Goal: Task Accomplishment & Management: Manage account settings

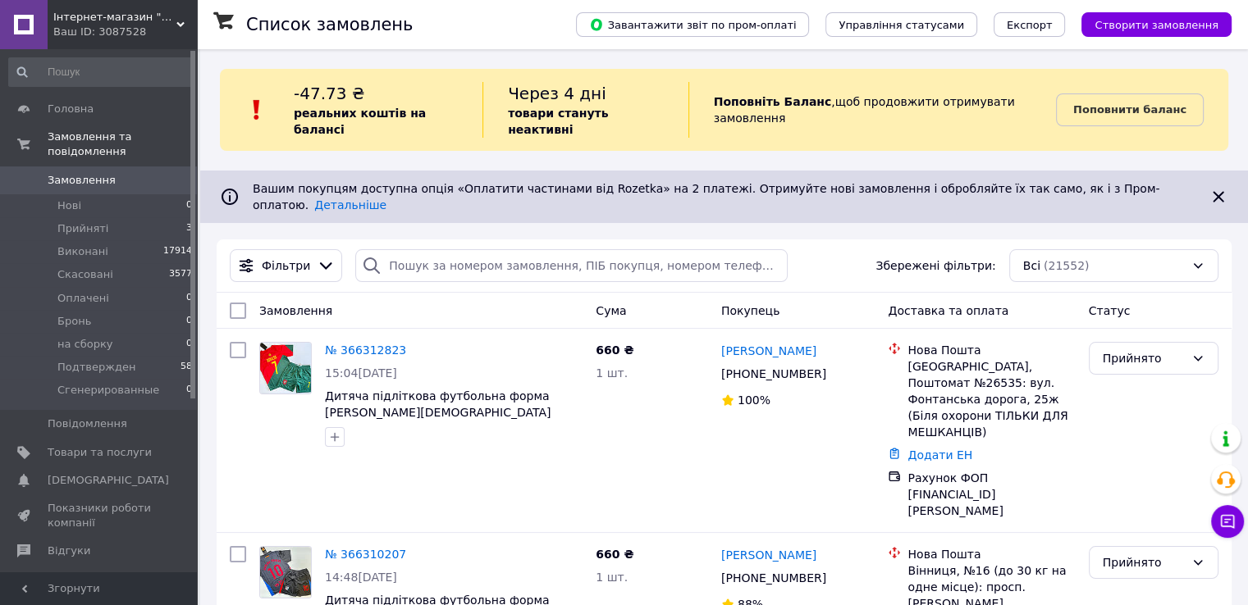
click at [72, 173] on span "Замовлення" at bounding box center [82, 180] width 68 height 15
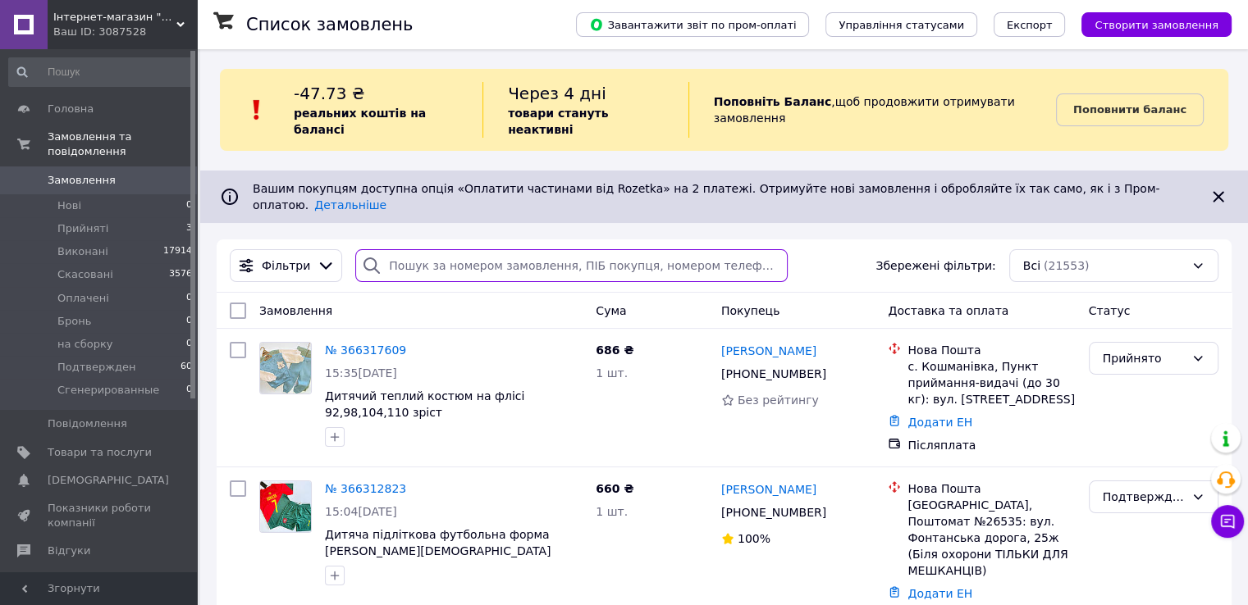
click at [490, 249] on input "search" at bounding box center [571, 265] width 432 height 33
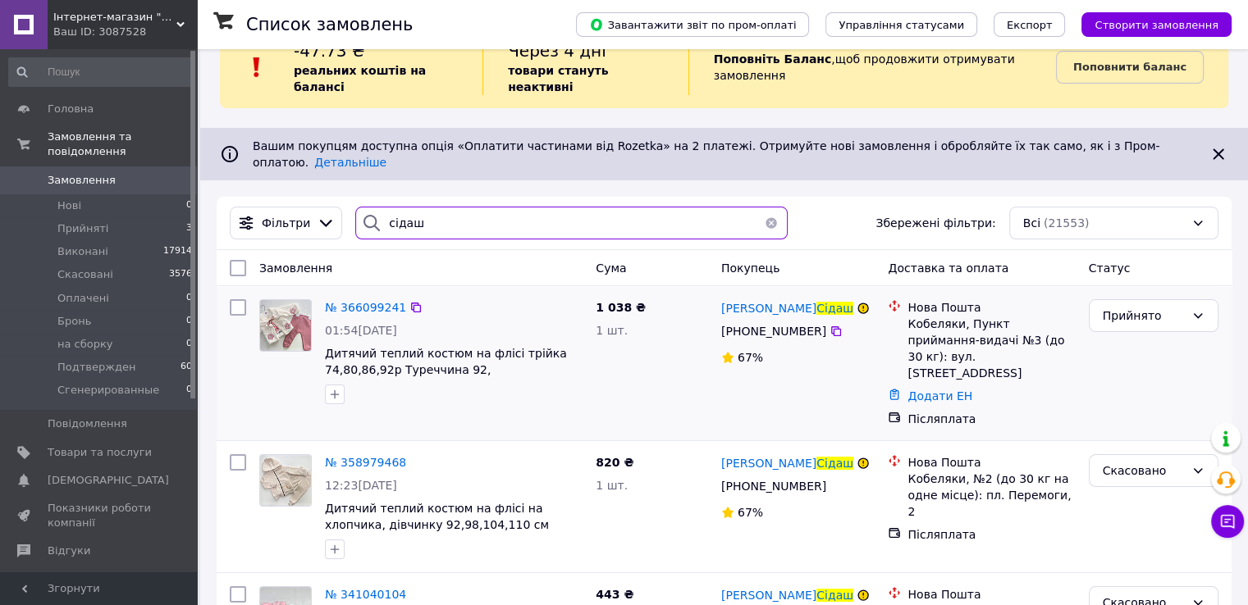
scroll to position [82, 0]
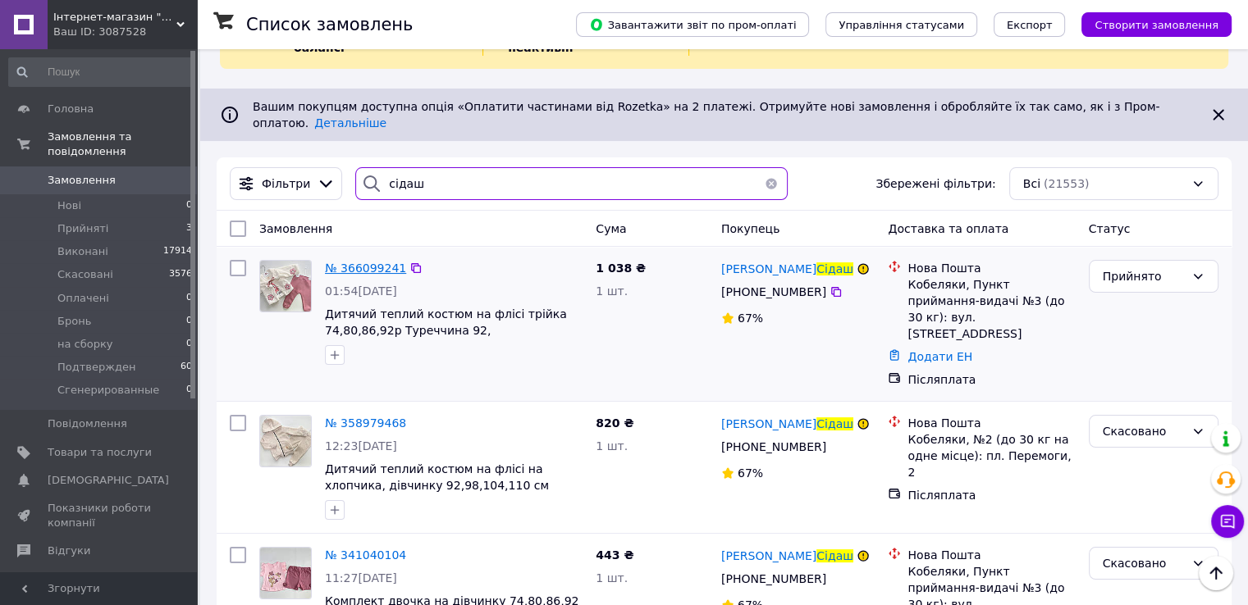
type input "сідаш"
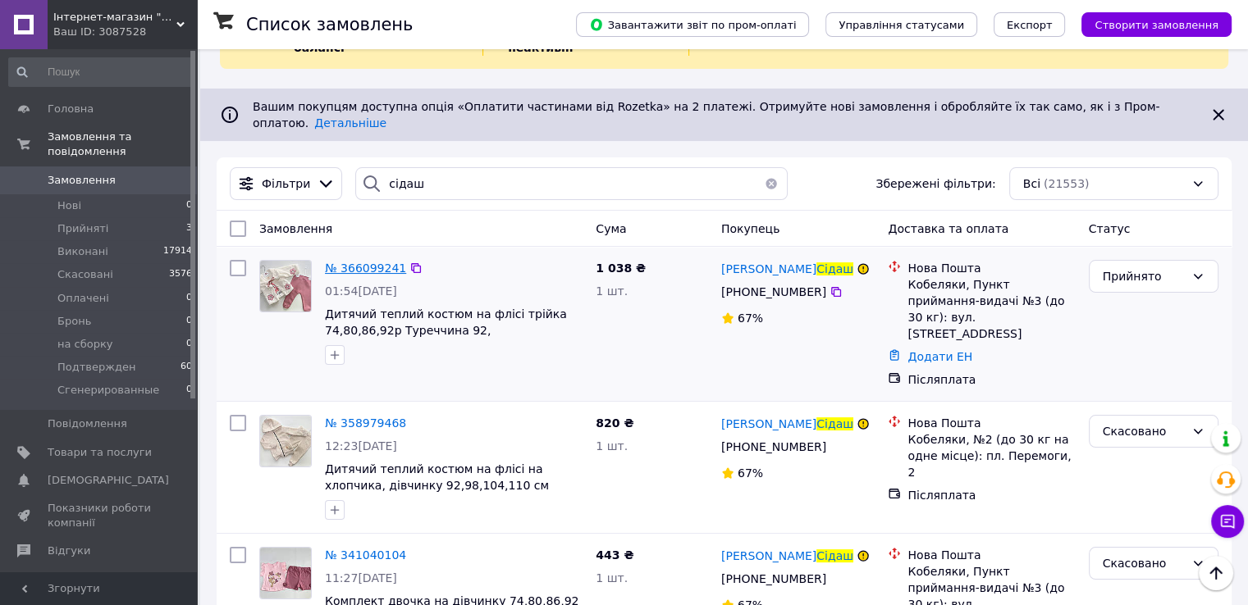
click at [363, 262] on span "№ 366099241" at bounding box center [365, 268] width 81 height 13
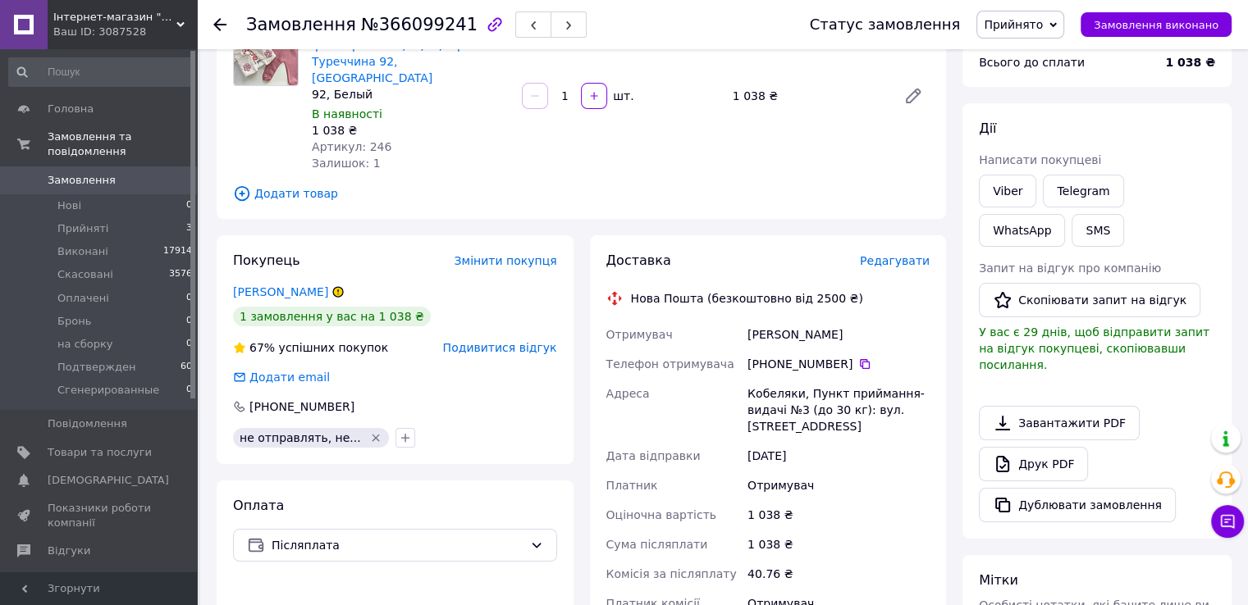
scroll to position [164, 0]
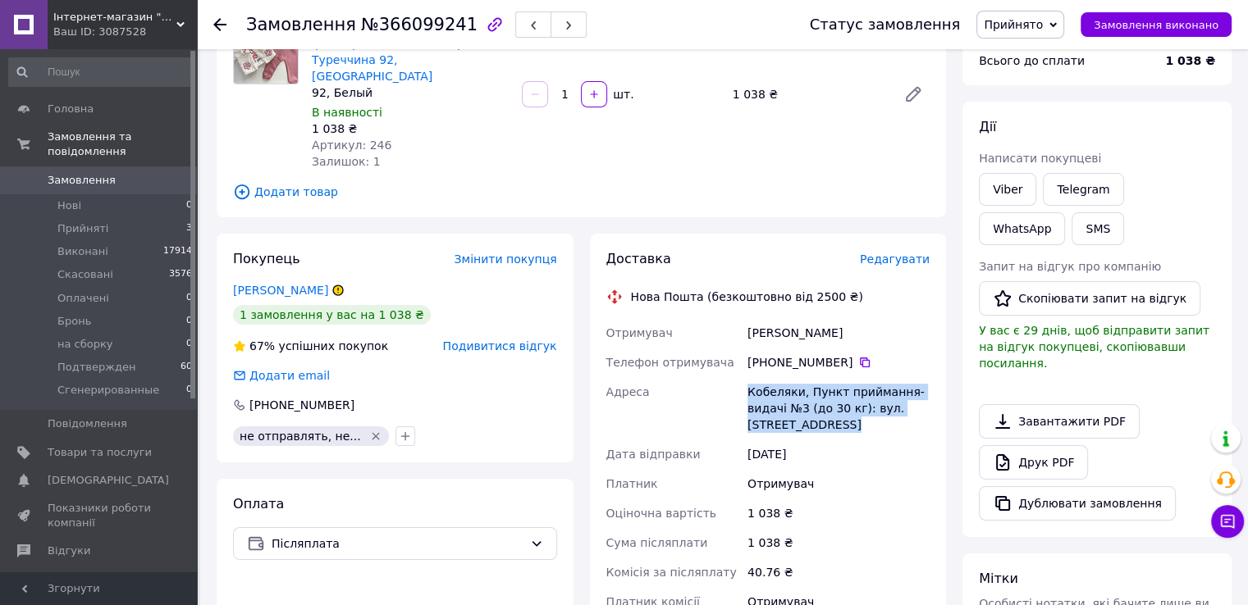
drag, startPoint x: 748, startPoint y: 375, endPoint x: 875, endPoint y: 411, distance: 132.2
click at [875, 411] on div "Кобеляки, Пункт приймання-видачі №3 (до 30 кг): вул. [STREET_ADDRESS]" at bounding box center [838, 408] width 189 height 62
copy div "Кобеляки, Пункт приймання-видачі №3 (до 30 кг): вул. [STREET_ADDRESS]"
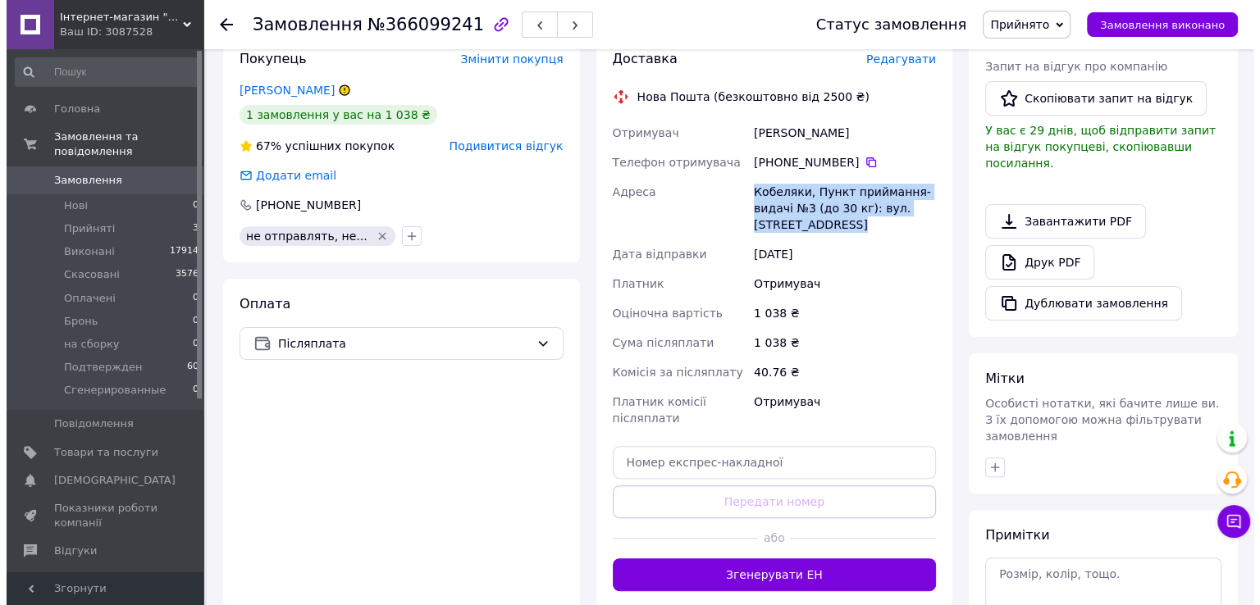
scroll to position [328, 0]
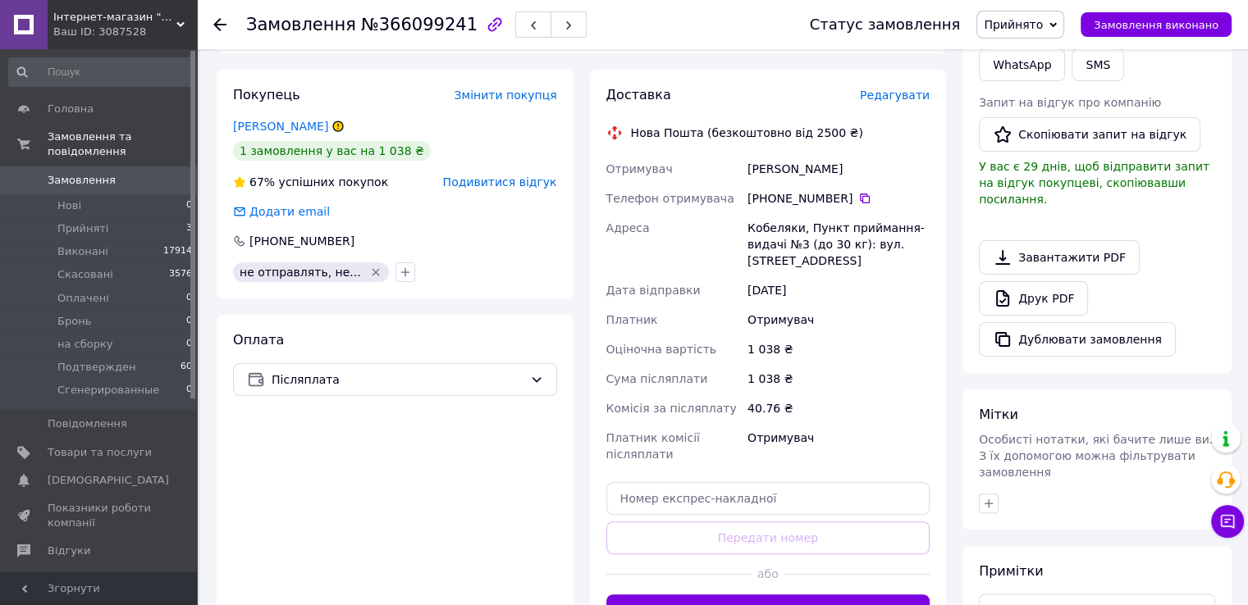
click at [902, 89] on span "Редагувати" at bounding box center [895, 95] width 70 height 13
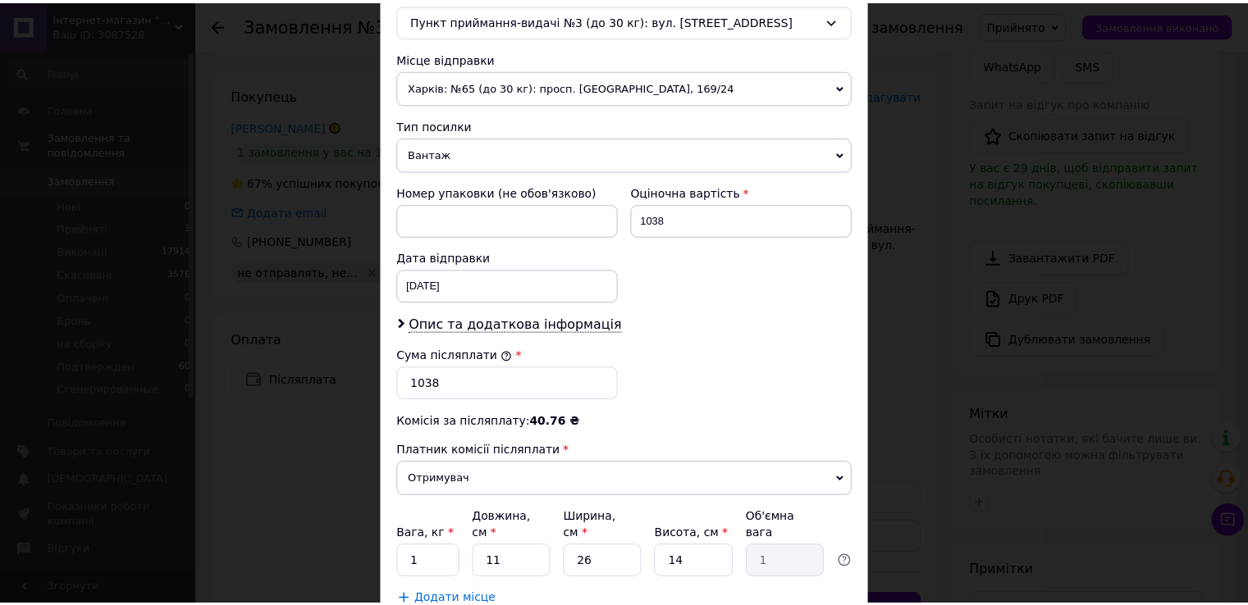
scroll to position [574, 0]
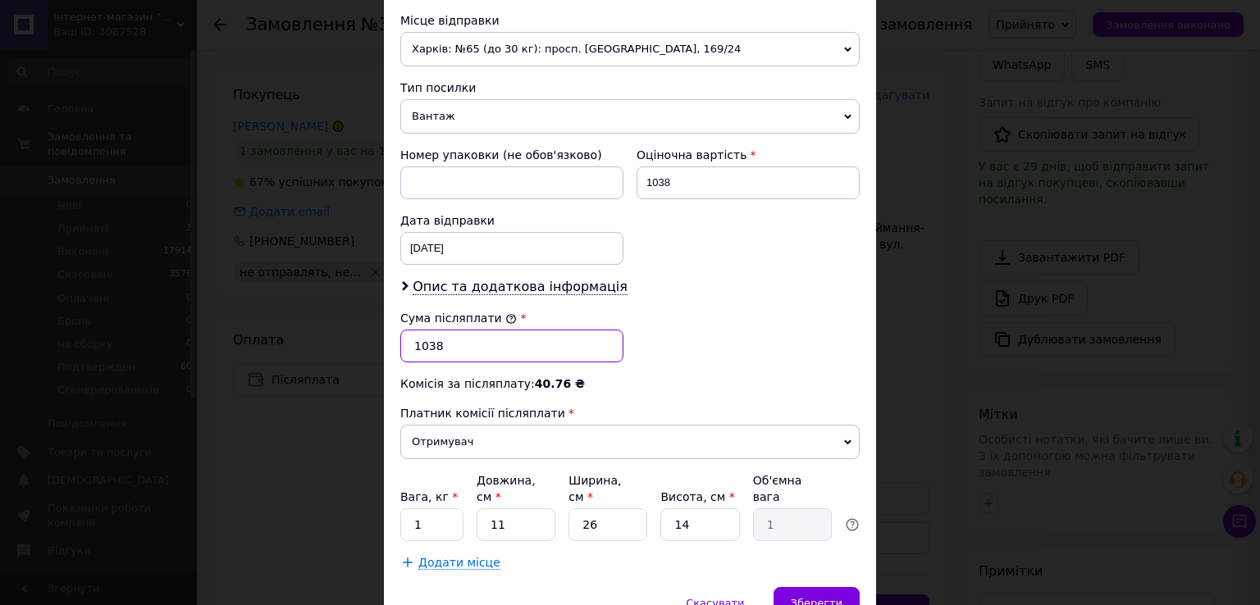
drag, startPoint x: 441, startPoint y: 346, endPoint x: 399, endPoint y: 345, distance: 42.7
click at [400, 345] on input "1038" at bounding box center [511, 346] width 223 height 33
type input "938"
click at [794, 587] on div "Зберегти" at bounding box center [816, 603] width 86 height 33
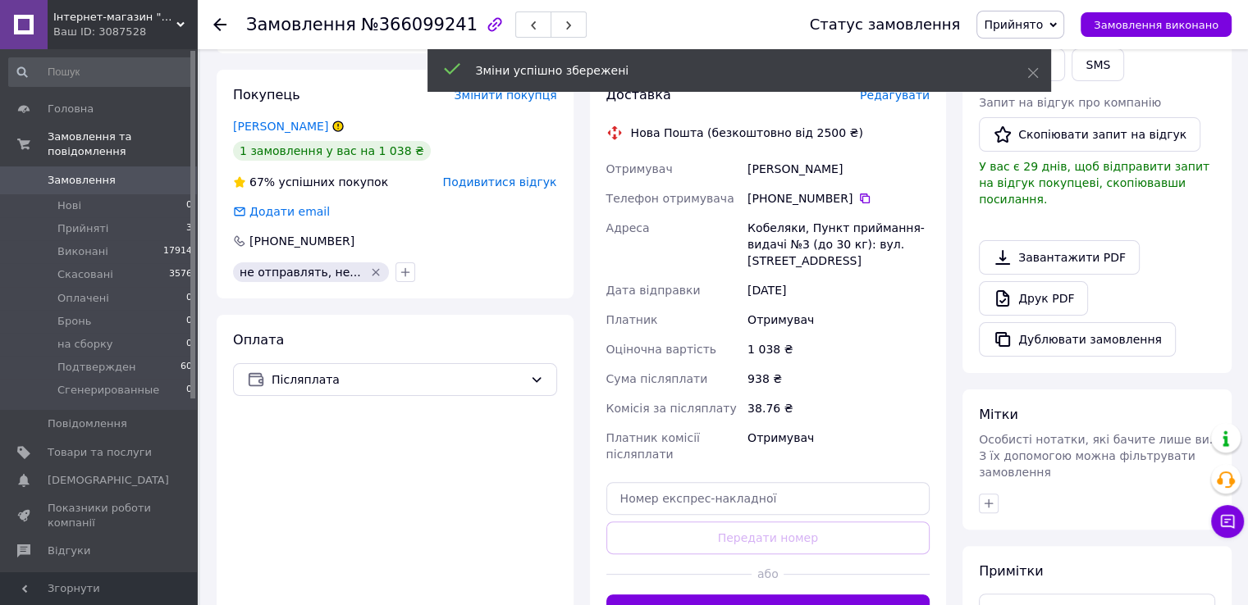
click at [1021, 28] on span "Прийнято" at bounding box center [1012, 24] width 59 height 13
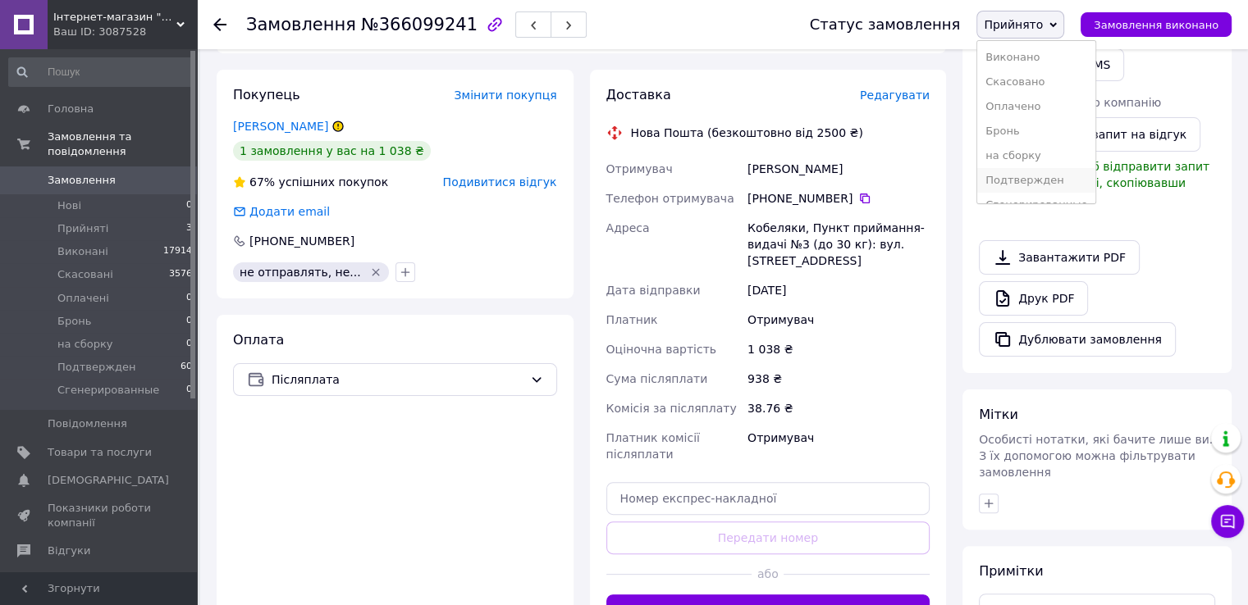
click at [1050, 177] on li "Подтвержден" at bounding box center [1036, 180] width 118 height 25
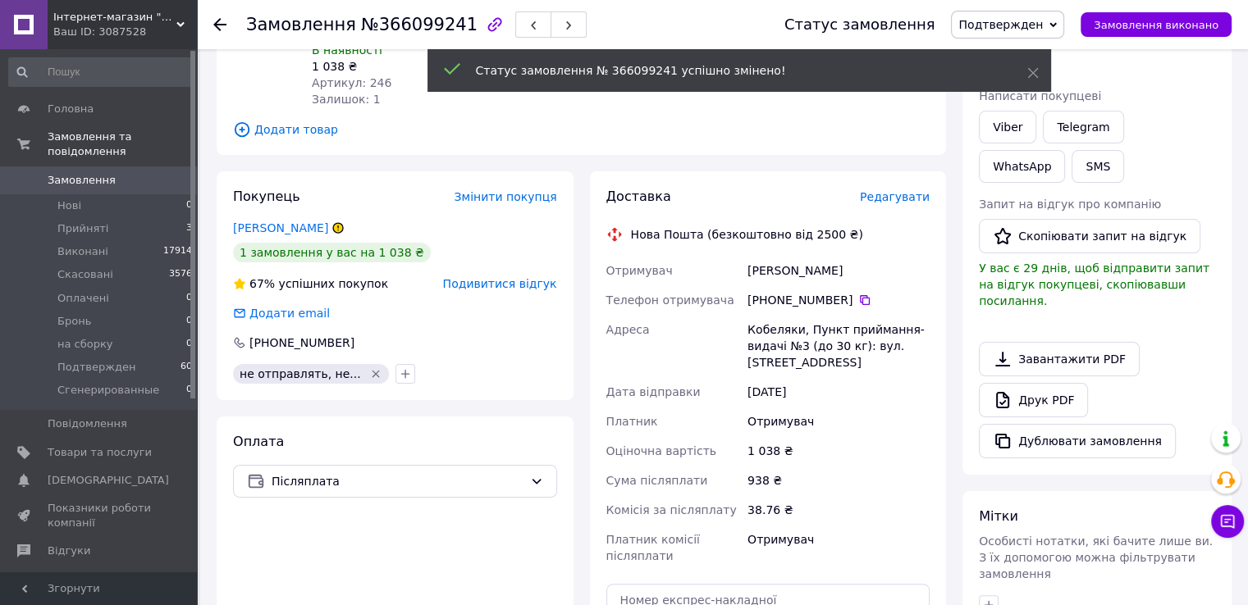
scroll to position [0, 0]
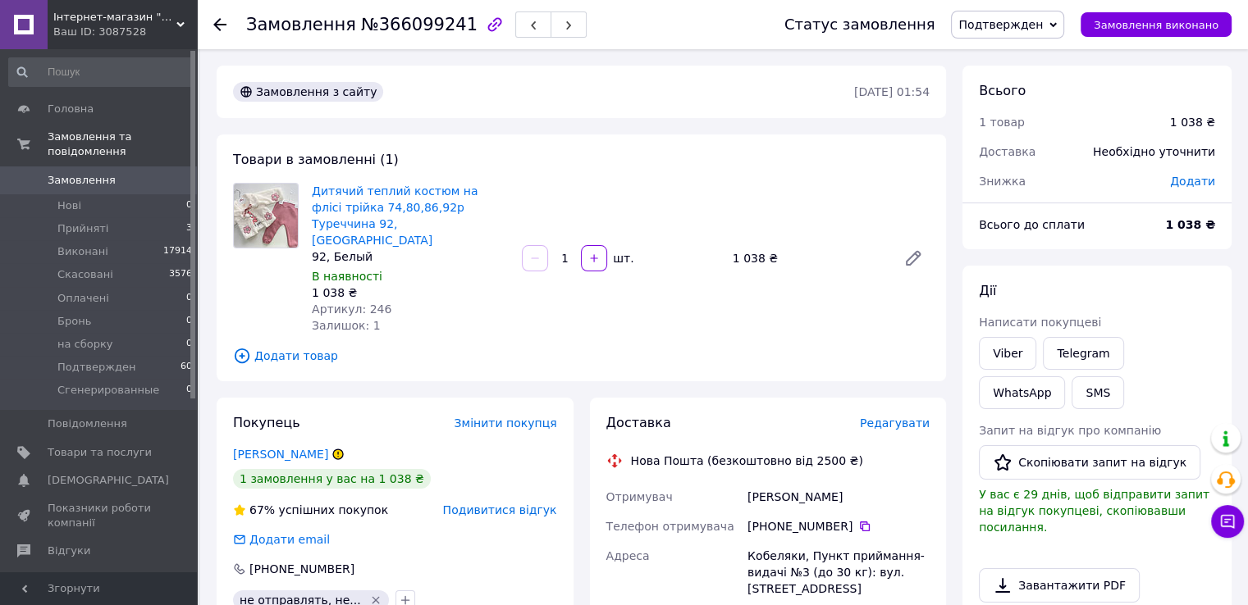
click at [103, 173] on span "Замовлення" at bounding box center [82, 180] width 68 height 15
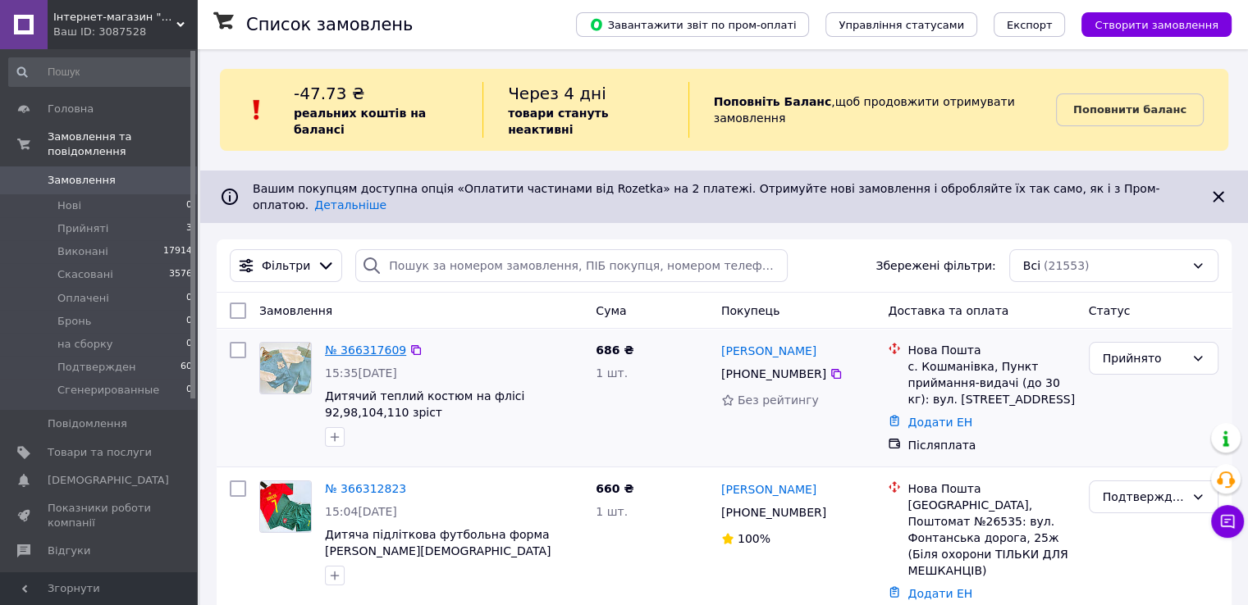
click at [383, 344] on link "№ 366317609" at bounding box center [365, 350] width 81 height 13
